Goal: Use online tool/utility: Utilize a website feature to perform a specific function

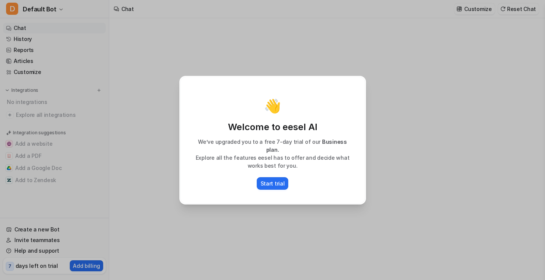
type textarea "**********"
click at [284, 181] on button "Start trial" at bounding box center [273, 183] width 32 height 13
